Goal: Task Accomplishment & Management: Complete application form

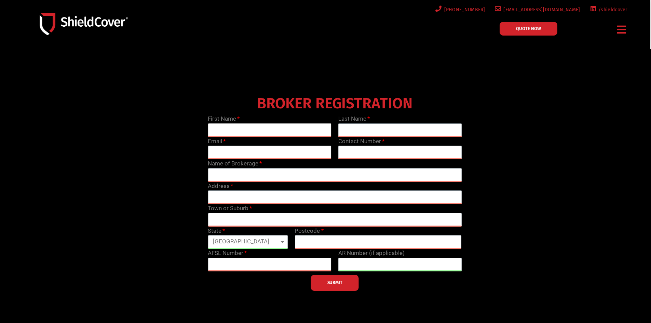
click at [249, 126] on input "text" at bounding box center [270, 130] width 124 height 14
type input "[PERSON_NAME]"
click at [374, 126] on input "text" at bounding box center [400, 130] width 124 height 14
type input "[PERSON_NAME]"
click at [265, 151] on input "email" at bounding box center [270, 153] width 124 height 14
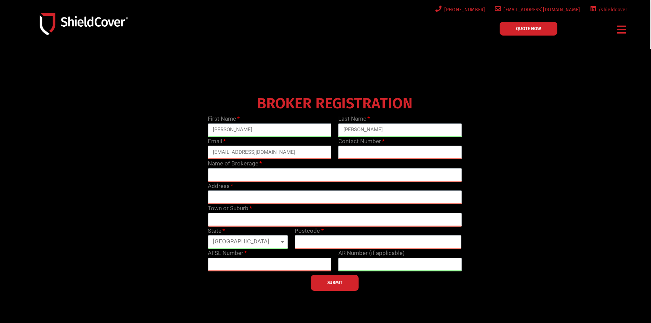
click at [273, 154] on input "[EMAIL_ADDRESS][DOMAIN_NAME]" at bounding box center [270, 153] width 124 height 14
type input "[EMAIL_ADDRESS][DOMAIN_NAME]"
drag, startPoint x: 357, startPoint y: 156, endPoint x: 364, endPoint y: 157, distance: 6.8
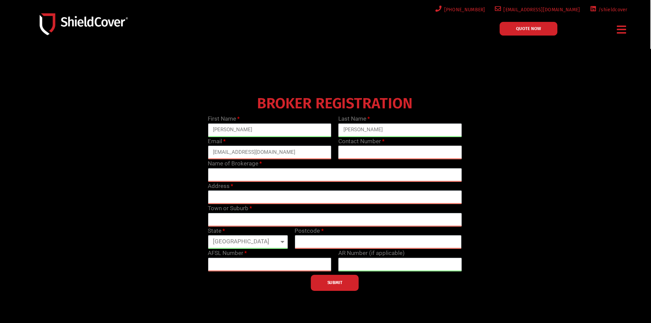
click at [357, 156] on input "text" at bounding box center [400, 153] width 124 height 14
type input "0350233044"
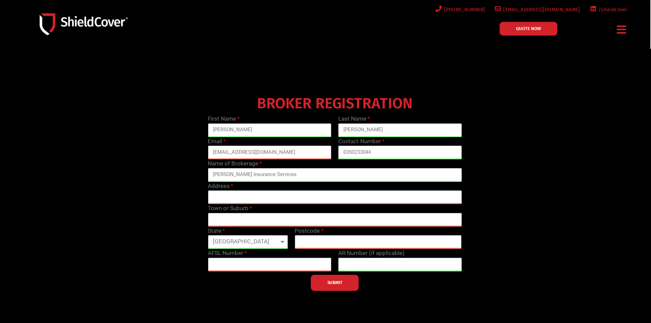
type input "[PERSON_NAME] Insurance Services"
type input "[STREET_ADDRESS]"
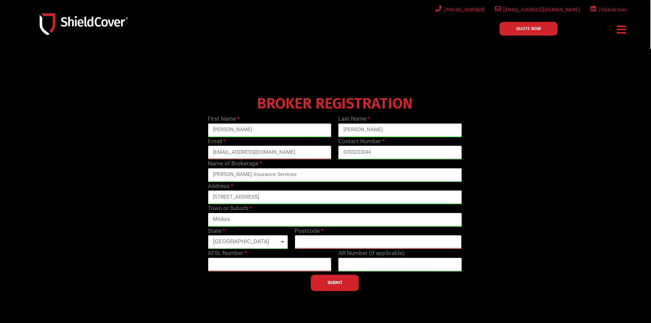
type input "Mildura"
click at [230, 238] on select "[GEOGRAPHIC_DATA] [GEOGRAPHIC_DATA] [GEOGRAPHIC_DATA] [GEOGRAPHIC_DATA] [GEOGRA…" at bounding box center [248, 242] width 80 height 14
select select "VIC"
click at [208, 235] on select "[GEOGRAPHIC_DATA] [GEOGRAPHIC_DATA] [GEOGRAPHIC_DATA] [GEOGRAPHIC_DATA] [GEOGRA…" at bounding box center [248, 242] width 80 height 14
click at [329, 242] on input "text" at bounding box center [378, 242] width 167 height 14
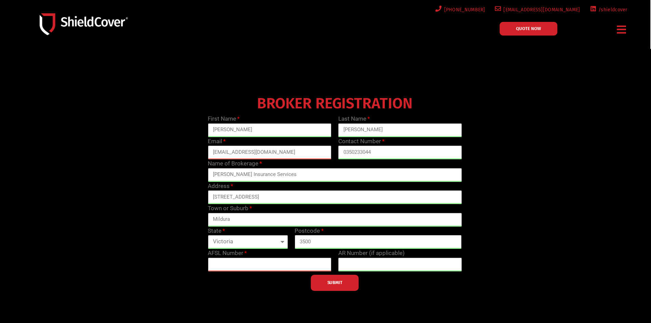
type input "3500"
click at [281, 262] on input "text" at bounding box center [270, 265] width 124 height 14
paste input "233750"
click at [283, 265] on input "233750" at bounding box center [270, 265] width 124 height 14
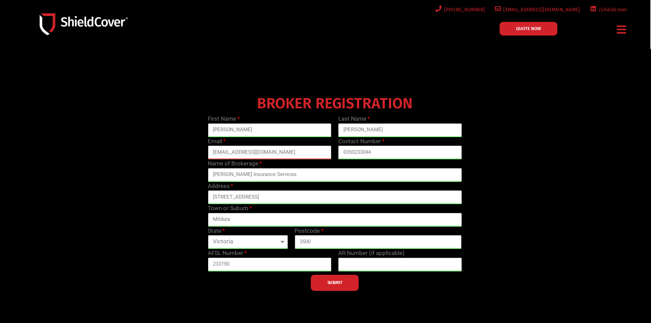
click at [283, 265] on input "233750" at bounding box center [270, 265] width 124 height 14
type input "233750"
click at [407, 260] on input "text" at bounding box center [400, 265] width 124 height 14
type input "3"
click at [366, 267] on input "text" at bounding box center [400, 265] width 124 height 14
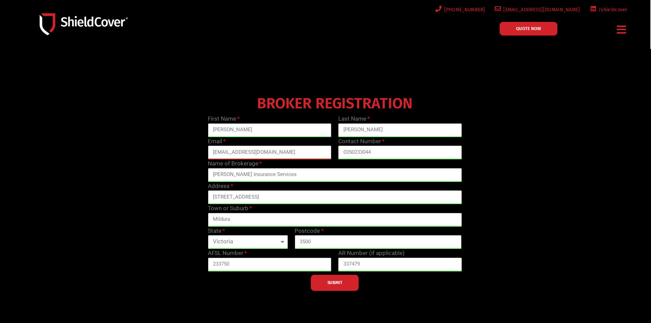
type input "337479"
click at [348, 282] on button "SUBMIT" at bounding box center [335, 283] width 48 height 16
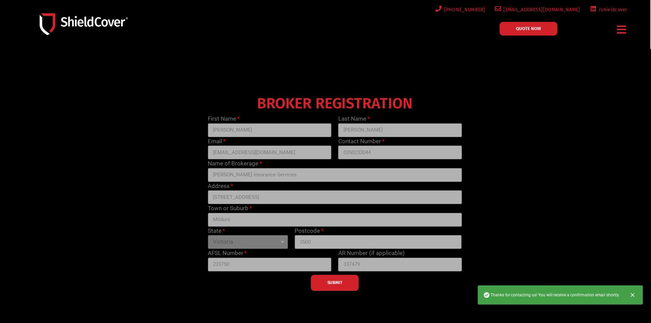
click at [633, 294] on icon "Close" at bounding box center [632, 295] width 7 height 7
